Goal: Information Seeking & Learning: Learn about a topic

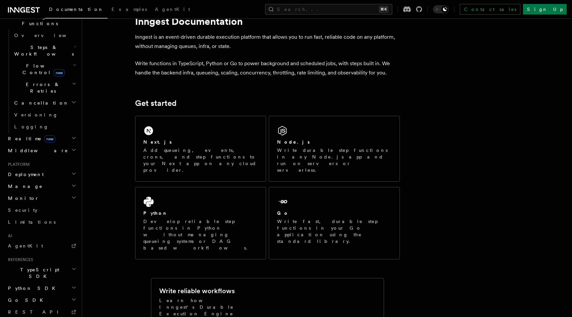
scroll to position [198, 0]
click at [67, 195] on h2 "Monitor" at bounding box center [41, 201] width 72 height 12
click at [61, 183] on h2 "Manage" at bounding box center [41, 189] width 72 height 12
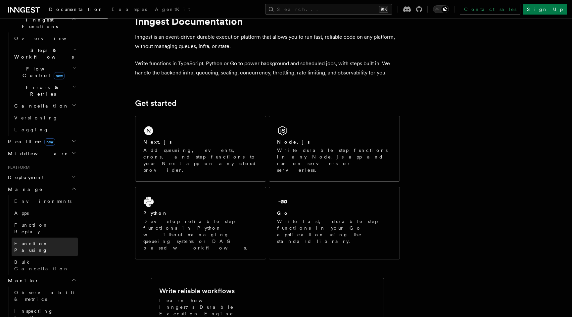
click at [34, 241] on span "Function Pausing" at bounding box center [31, 247] width 34 height 12
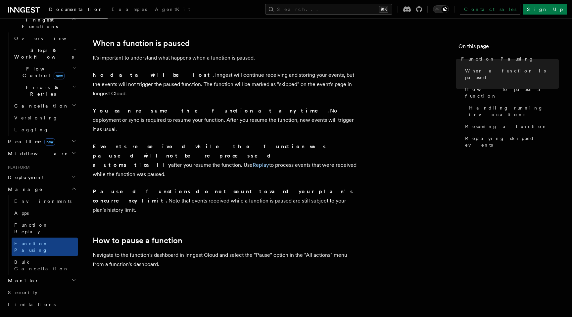
scroll to position [70, 0]
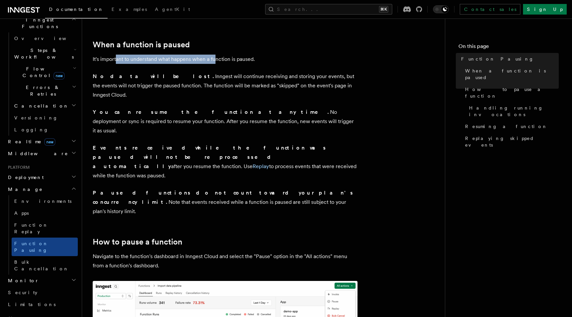
drag, startPoint x: 117, startPoint y: 61, endPoint x: 219, endPoint y: 61, distance: 101.2
click at [218, 61] on p "It's important to understand what happens when a function is paused." at bounding box center [225, 59] width 265 height 9
click at [219, 61] on p "It's important to understand what happens when a function is paused." at bounding box center [225, 59] width 265 height 9
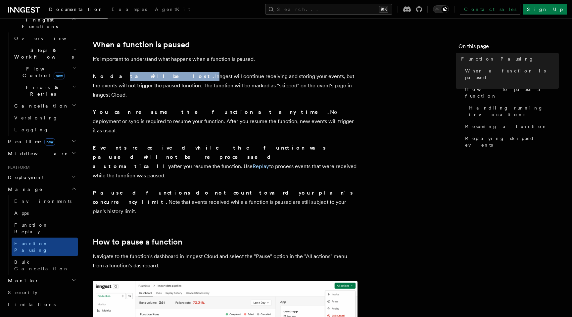
drag, startPoint x: 106, startPoint y: 76, endPoint x: 143, endPoint y: 76, distance: 36.7
click at [143, 76] on p "No data will be lost. Inngest will continue receiving and storing your events, …" at bounding box center [225, 86] width 265 height 28
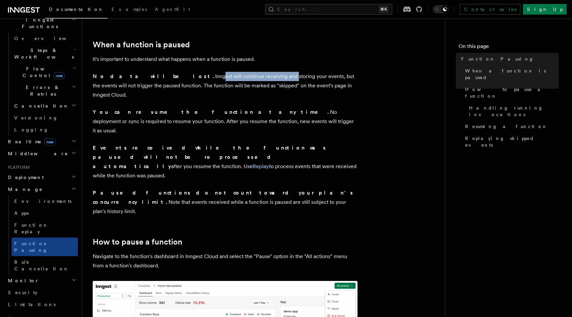
drag, startPoint x: 149, startPoint y: 77, endPoint x: 224, endPoint y: 78, distance: 75.1
click at [224, 78] on p "No data will be lost. Inngest will continue receiving and storing your events, …" at bounding box center [225, 86] width 265 height 28
drag, startPoint x: 201, startPoint y: 78, endPoint x: 281, endPoint y: 78, distance: 79.7
click at [281, 78] on p "No data will be lost. Inngest will continue receiving and storing your events, …" at bounding box center [225, 86] width 265 height 28
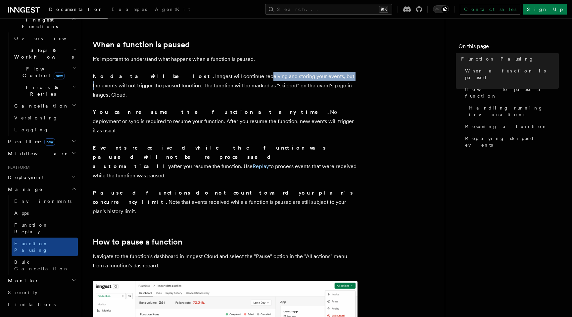
click at [281, 78] on p "No data will be lost. Inngest will continue receiving and storing your events, …" at bounding box center [225, 86] width 265 height 28
drag, startPoint x: 247, startPoint y: 76, endPoint x: 285, endPoint y: 76, distance: 38.0
click at [285, 76] on p "No data will be lost. Inngest will continue receiving and storing your events, …" at bounding box center [225, 86] width 265 height 28
drag, startPoint x: 278, startPoint y: 76, endPoint x: 330, endPoint y: 75, distance: 51.9
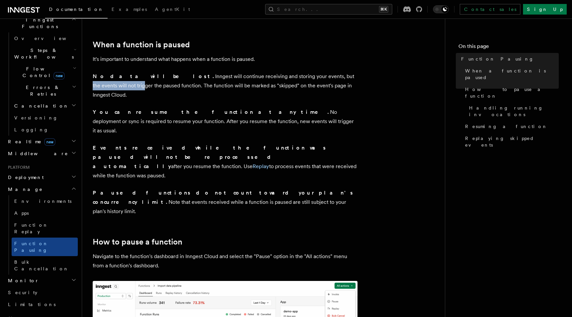
click at [330, 75] on p "No data will be lost. Inngest will continue receiving and storing your events, …" at bounding box center [225, 86] width 265 height 28
drag, startPoint x: 133, startPoint y: 86, endPoint x: 208, endPoint y: 89, distance: 74.9
click at [208, 89] on p "No data will be lost. Inngest will continue receiving and storing your events, …" at bounding box center [225, 86] width 265 height 28
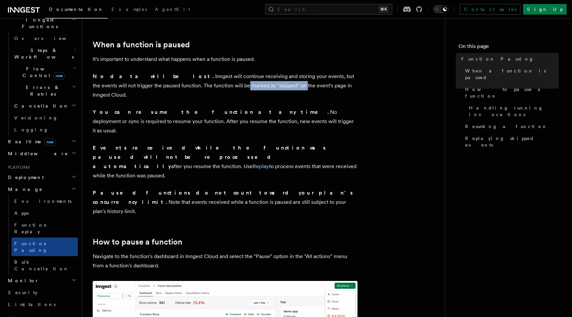
drag, startPoint x: 175, startPoint y: 83, endPoint x: 236, endPoint y: 83, distance: 60.5
click at [236, 83] on p "No data will be lost. Inngest will continue receiving and storing your events, …" at bounding box center [225, 86] width 265 height 28
drag, startPoint x: 232, startPoint y: 85, endPoint x: 307, endPoint y: 84, distance: 75.4
click at [307, 85] on p "No data will be lost. Inngest will continue receiving and storing your events, …" at bounding box center [225, 86] width 265 height 28
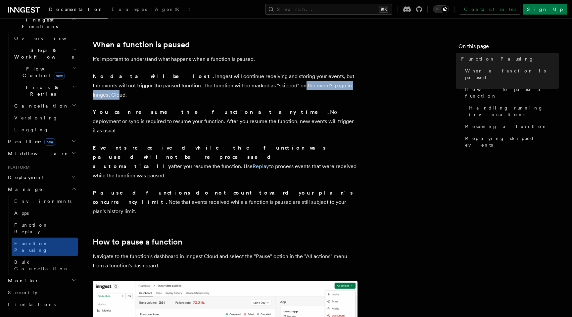
click at [307, 84] on p "No data will be lost. Inngest will continue receiving and storing your events, …" at bounding box center [225, 86] width 265 height 28
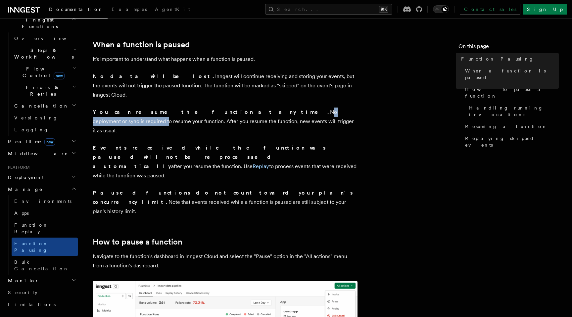
drag, startPoint x: 192, startPoint y: 102, endPoint x: 275, endPoint y: 102, distance: 82.4
click at [275, 108] on p "You can resume the function at any time. No deployment or sync is required to r…" at bounding box center [225, 122] width 265 height 28
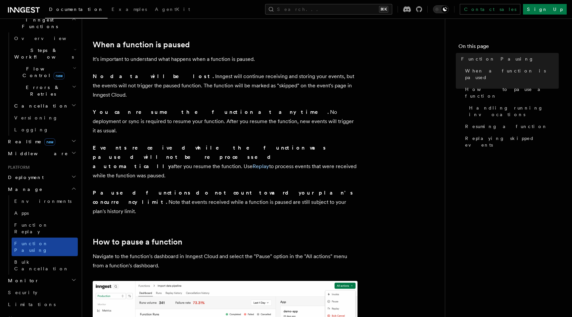
scroll to position [200, 0]
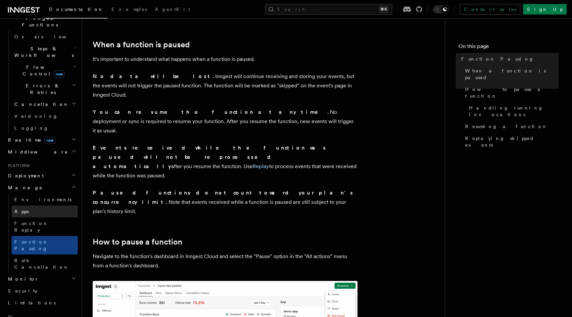
click at [41, 205] on link "Apps" at bounding box center [45, 211] width 66 height 12
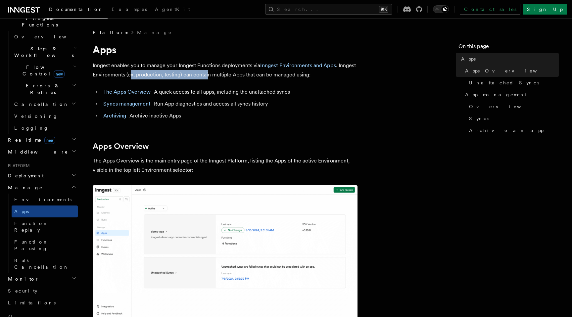
drag, startPoint x: 130, startPoint y: 75, endPoint x: 210, endPoint y: 75, distance: 79.7
click at [209, 75] on p "Inngest enables you to manage your Inngest Functions deployments via Inngest En…" at bounding box center [225, 70] width 265 height 19
click at [210, 75] on p "Inngest enables you to manage your Inngest Functions deployments via Inngest En…" at bounding box center [225, 70] width 265 height 19
drag, startPoint x: 189, startPoint y: 75, endPoint x: 280, endPoint y: 75, distance: 90.3
click at [280, 75] on p "Inngest enables you to manage your Inngest Functions deployments via Inngest En…" at bounding box center [225, 70] width 265 height 19
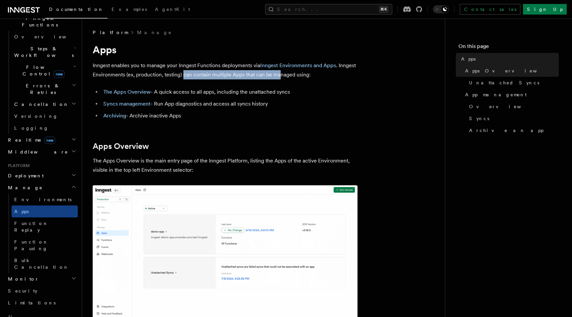
click at [280, 75] on p "Inngest enables you to manage your Inngest Functions deployments via Inngest En…" at bounding box center [225, 70] width 265 height 19
drag, startPoint x: 238, startPoint y: 75, endPoint x: 300, endPoint y: 76, distance: 62.5
click at [300, 77] on p "Inngest enables you to manage your Inngest Functions deployments via Inngest En…" at bounding box center [225, 70] width 265 height 19
click at [300, 76] on p "Inngest enables you to manage your Inngest Functions deployments via Inngest En…" at bounding box center [225, 70] width 265 height 19
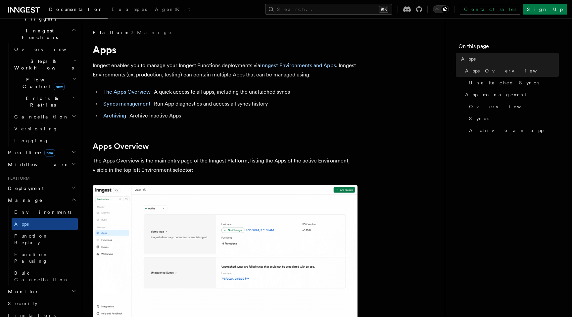
scroll to position [186, 0]
click at [52, 159] on h2 "Middleware" at bounding box center [41, 165] width 72 height 12
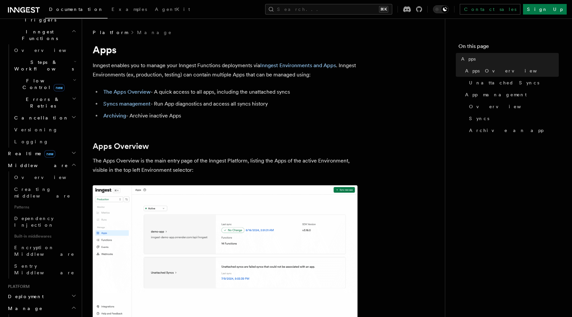
scroll to position [196, 0]
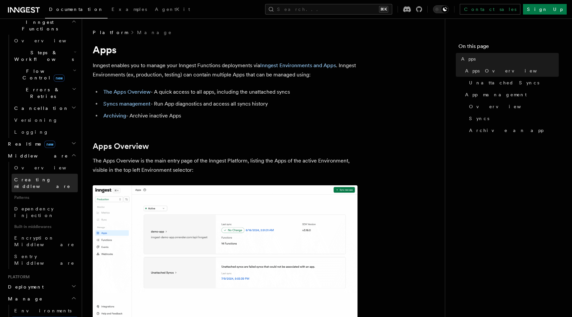
click at [36, 177] on span "Creating middleware" at bounding box center [42, 183] width 56 height 12
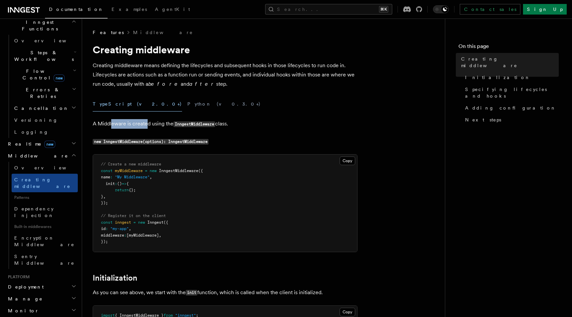
drag, startPoint x: 111, startPoint y: 124, endPoint x: 148, endPoint y: 124, distance: 37.4
click at [148, 124] on p "A Middleware is created using the InngestMiddleware class." at bounding box center [225, 124] width 265 height 10
drag, startPoint x: 119, startPoint y: 124, endPoint x: 156, endPoint y: 124, distance: 37.4
click at [156, 124] on p "A Middleware is created using the InngestMiddleware class." at bounding box center [225, 124] width 265 height 10
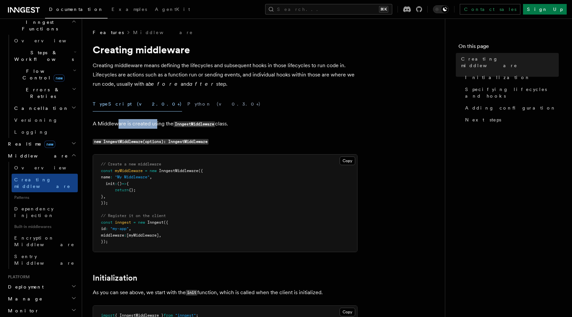
click at [156, 124] on p "A Middleware is created using the InngestMiddleware class." at bounding box center [225, 124] width 265 height 10
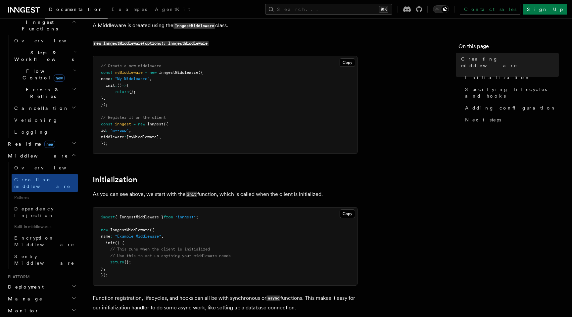
scroll to position [99, 0]
click at [68, 150] on h2 "Middleware" at bounding box center [41, 156] width 72 height 12
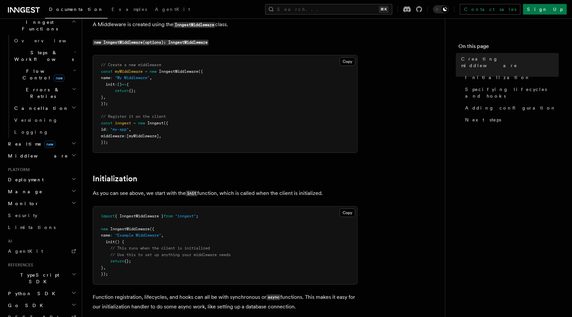
click at [70, 138] on h2 "Realtime new" at bounding box center [41, 144] width 72 height 12
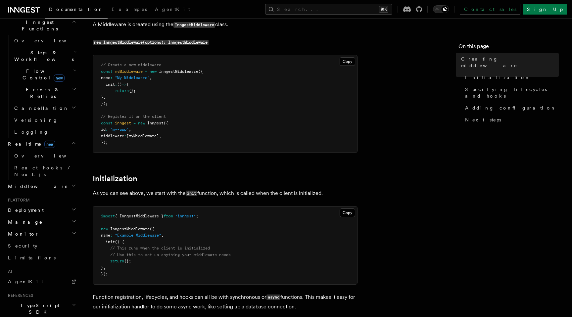
click at [51, 138] on h2 "Realtime new" at bounding box center [41, 144] width 72 height 12
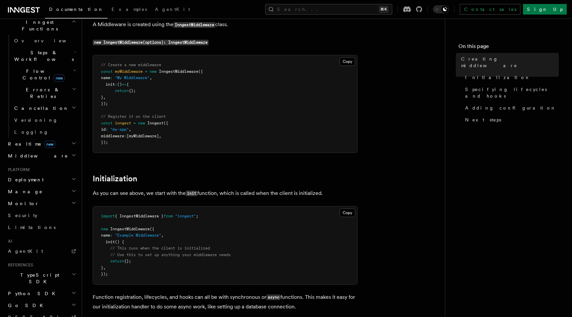
click at [51, 138] on h2 "Realtime new" at bounding box center [41, 144] width 72 height 12
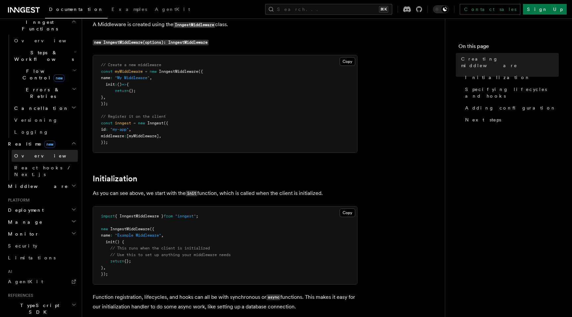
click at [30, 153] on span "Overview" at bounding box center [48, 155] width 68 height 5
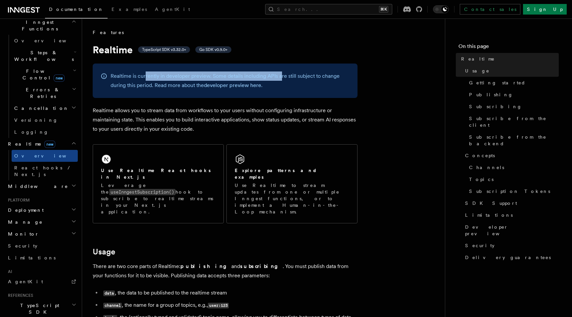
drag, startPoint x: 144, startPoint y: 76, endPoint x: 279, endPoint y: 77, distance: 134.3
click at [279, 77] on p "Realtime is currently in developer preview. Some details including APIs are sti…" at bounding box center [230, 80] width 239 height 19
drag, startPoint x: 219, startPoint y: 76, endPoint x: 320, endPoint y: 77, distance: 100.6
click at [320, 77] on p "Realtime is currently in developer preview. Some details including APIs are sti…" at bounding box center [230, 80] width 239 height 19
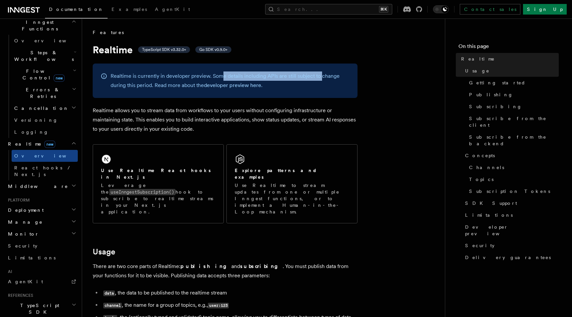
click at [320, 77] on p "Realtime is currently in developer preview. Some details including APIs are sti…" at bounding box center [230, 80] width 239 height 19
click at [422, 10] on icon at bounding box center [419, 9] width 6 height 6
